Goal: Navigation & Orientation: Find specific page/section

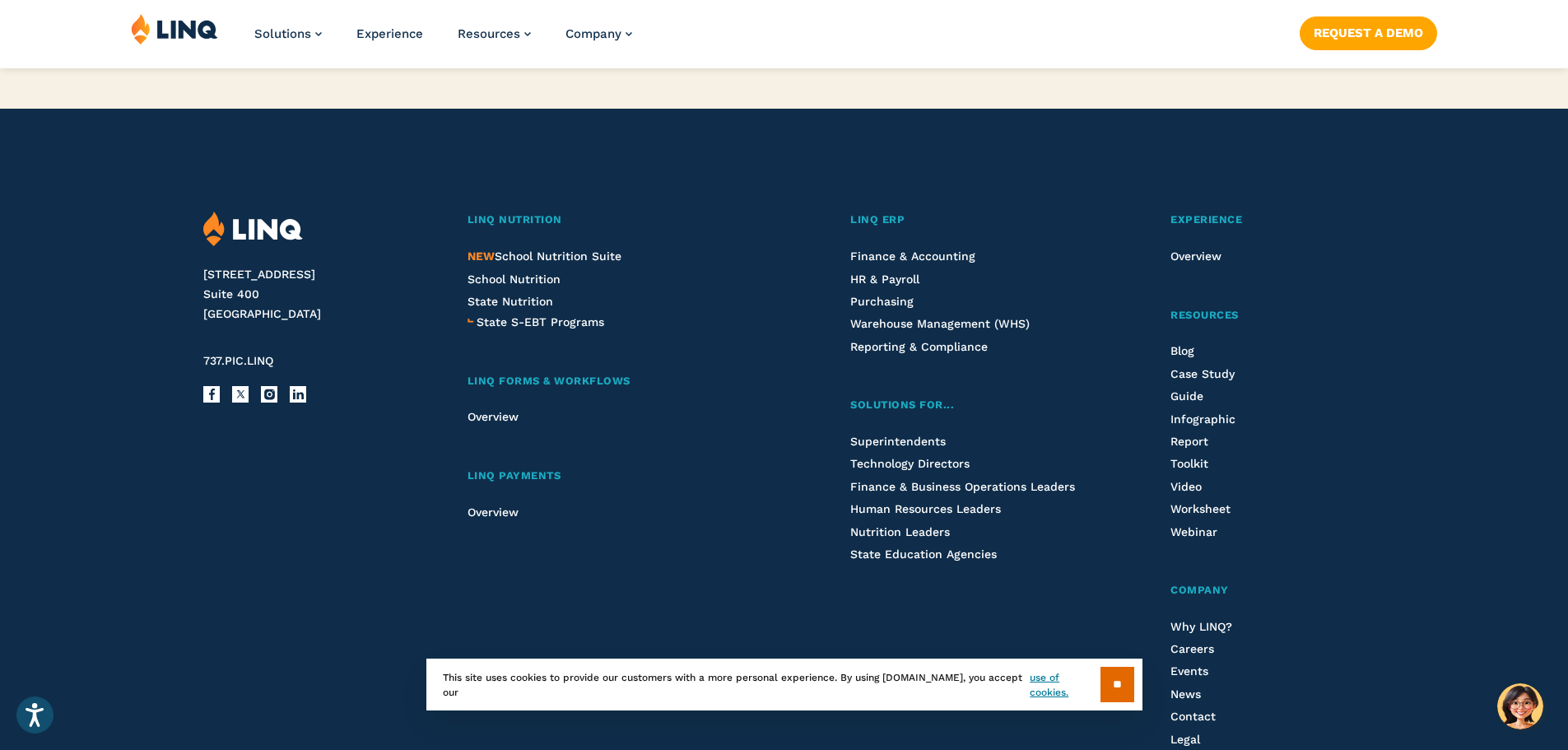
scroll to position [4284, 0]
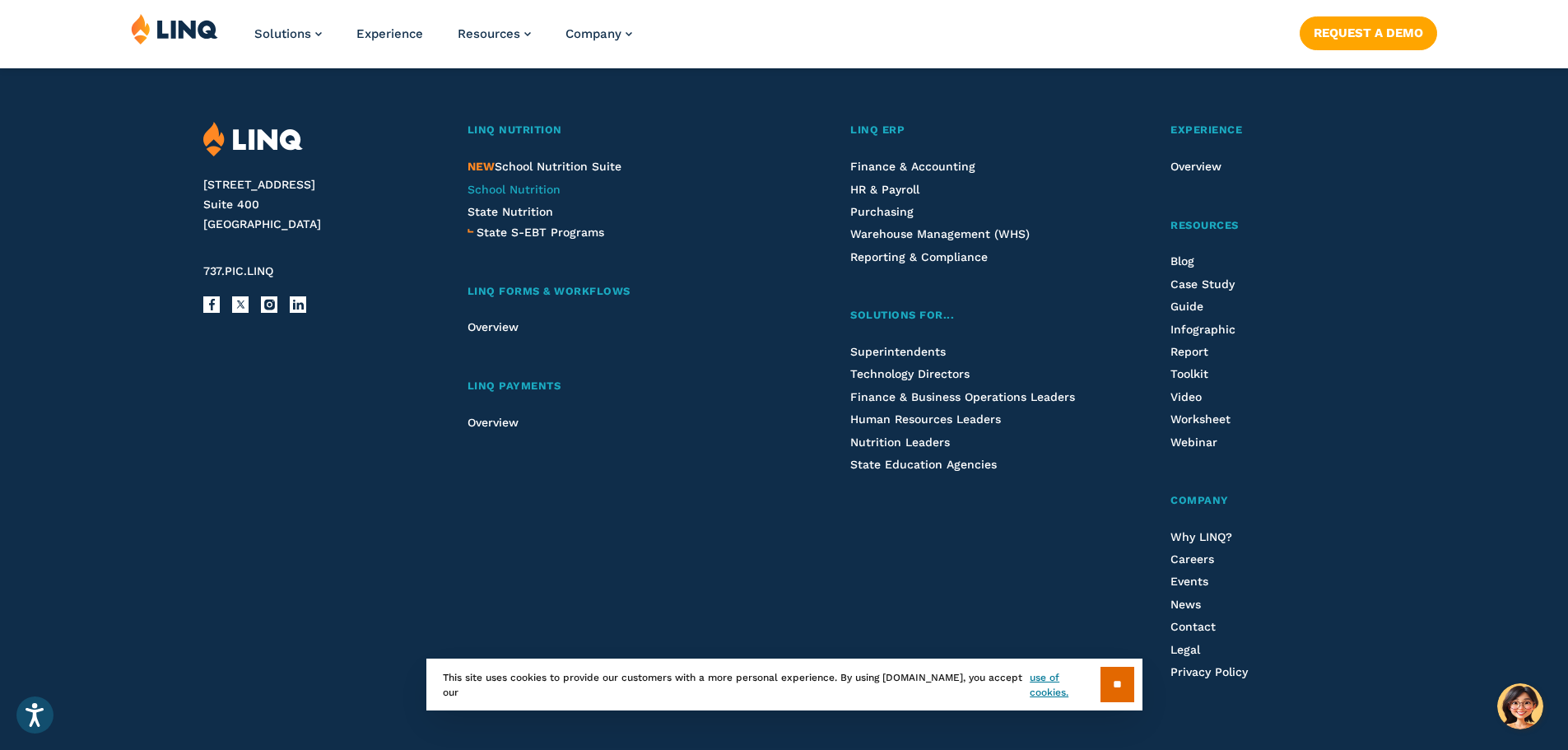
click at [534, 190] on span "School Nutrition" at bounding box center [514, 189] width 93 height 13
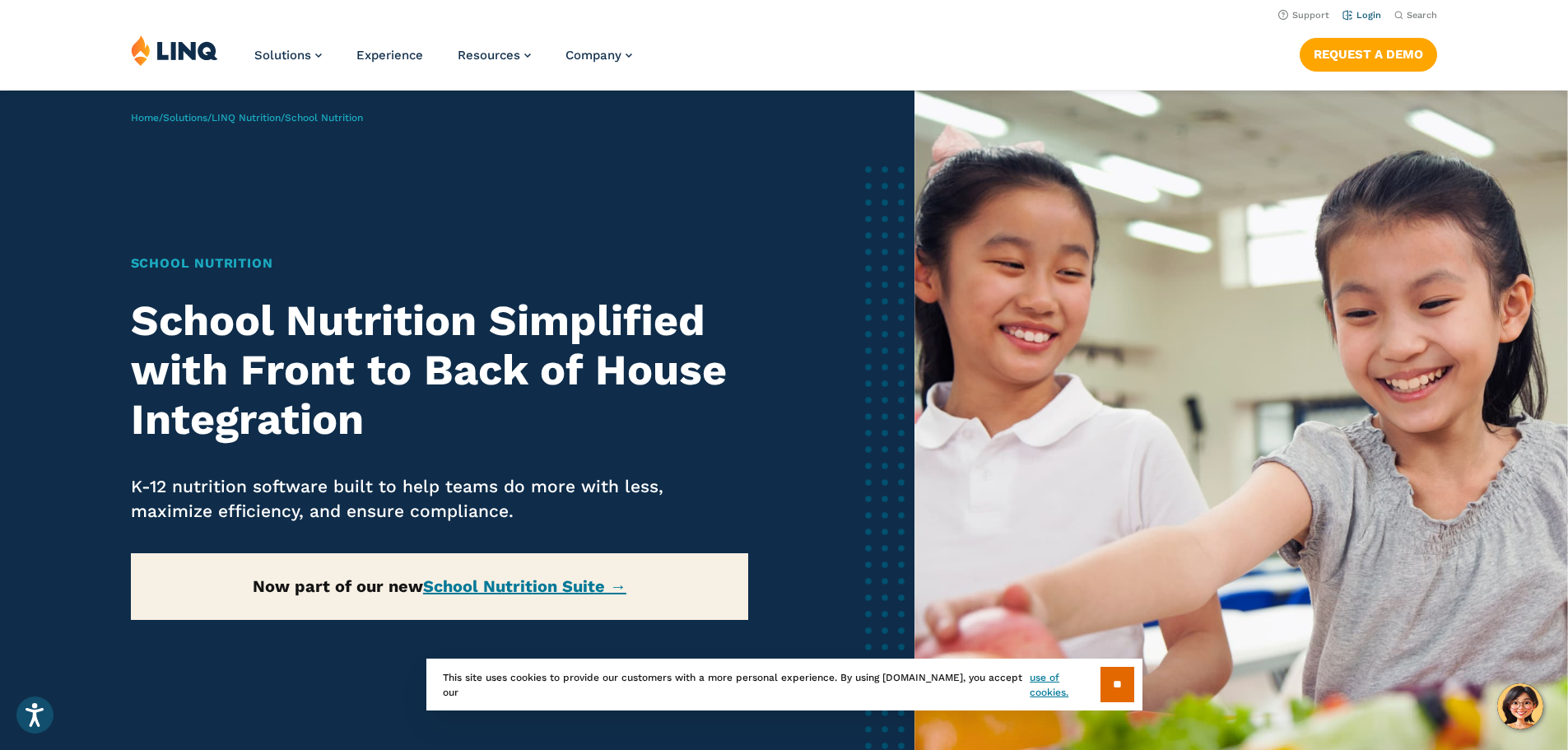
click at [1359, 11] on link "Login" at bounding box center [1361, 15] width 39 height 11
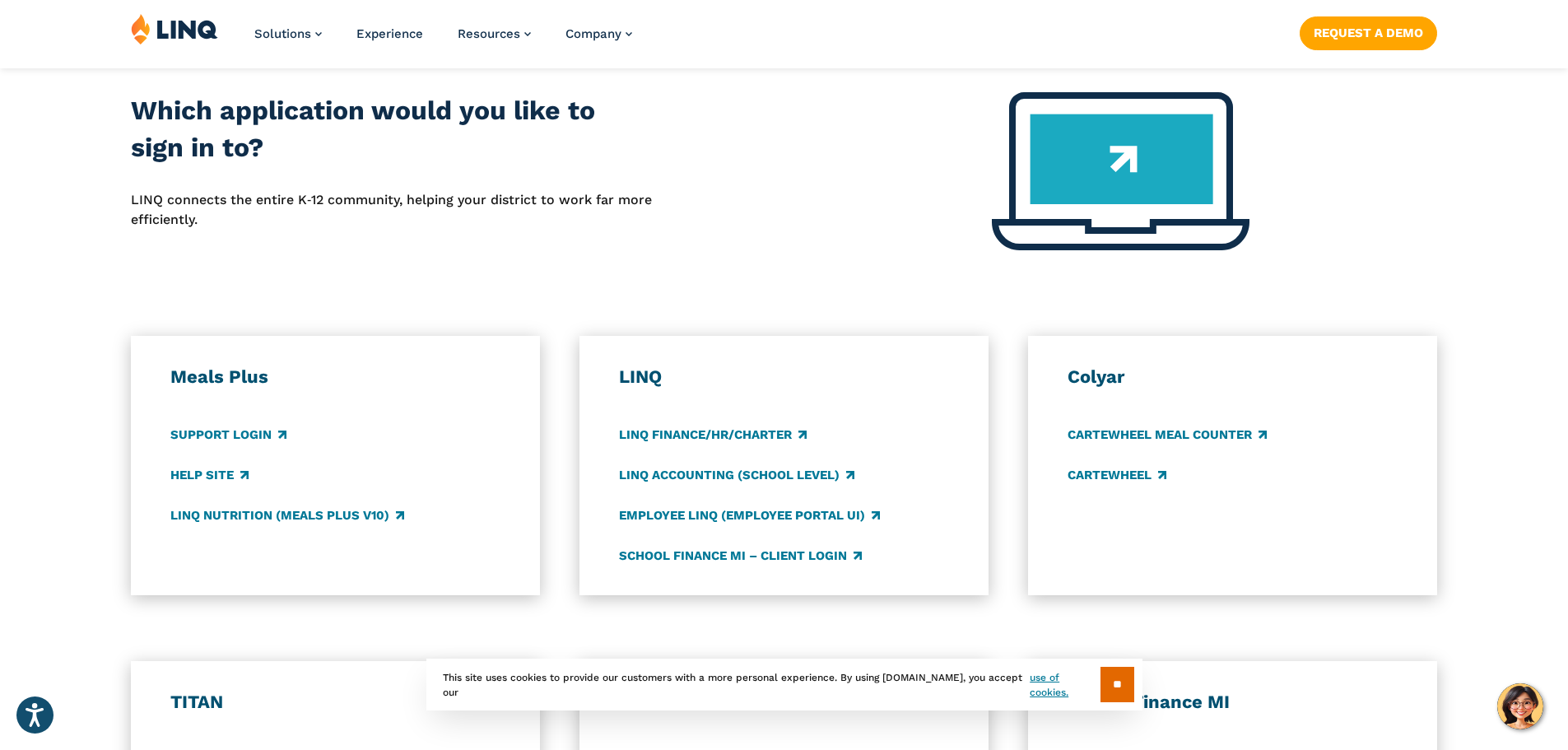
scroll to position [659, 0]
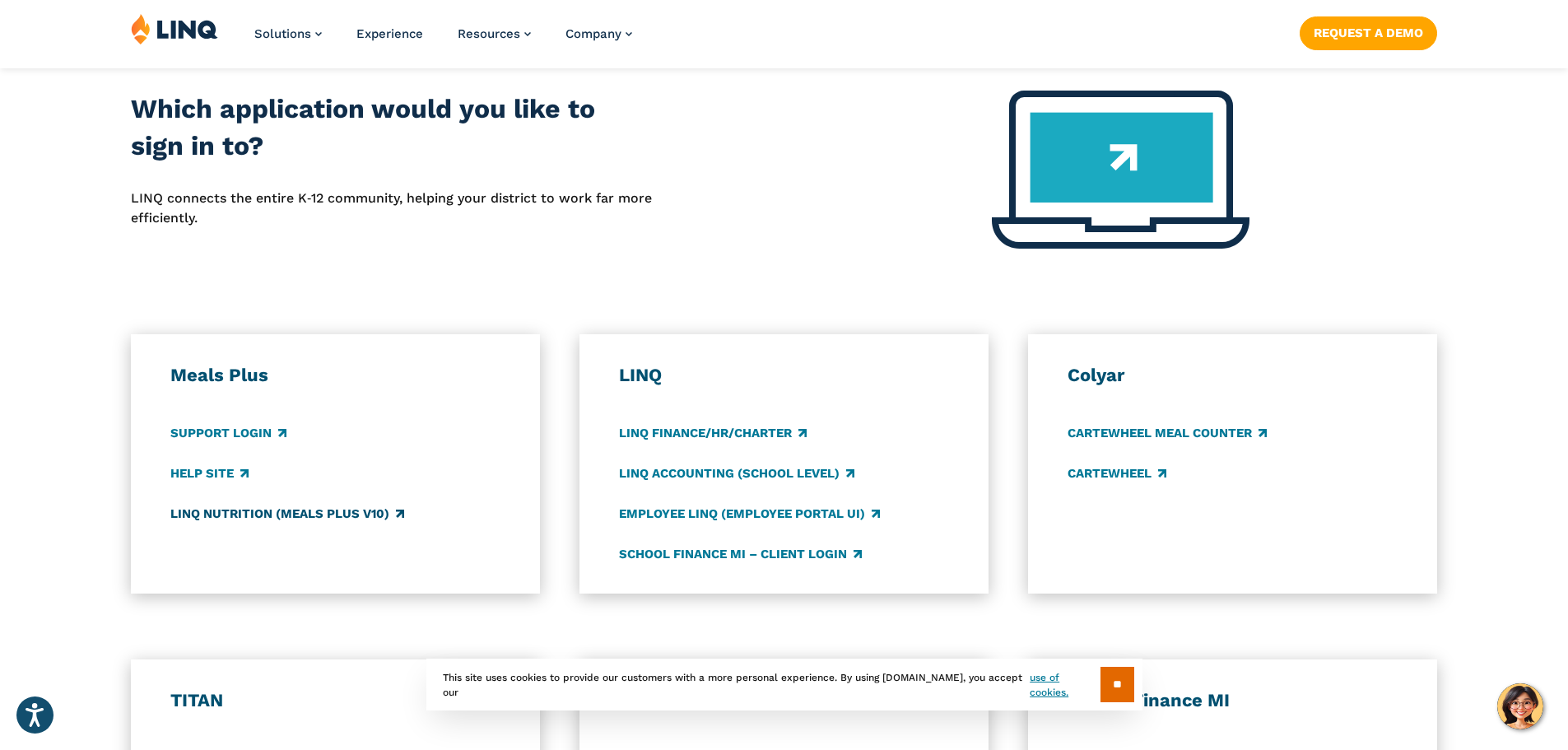
click at [343, 516] on link "LINQ Nutrition (Meals Plus v10)" at bounding box center [287, 514] width 234 height 18
